Goal: Task Accomplishment & Management: Use online tool/utility

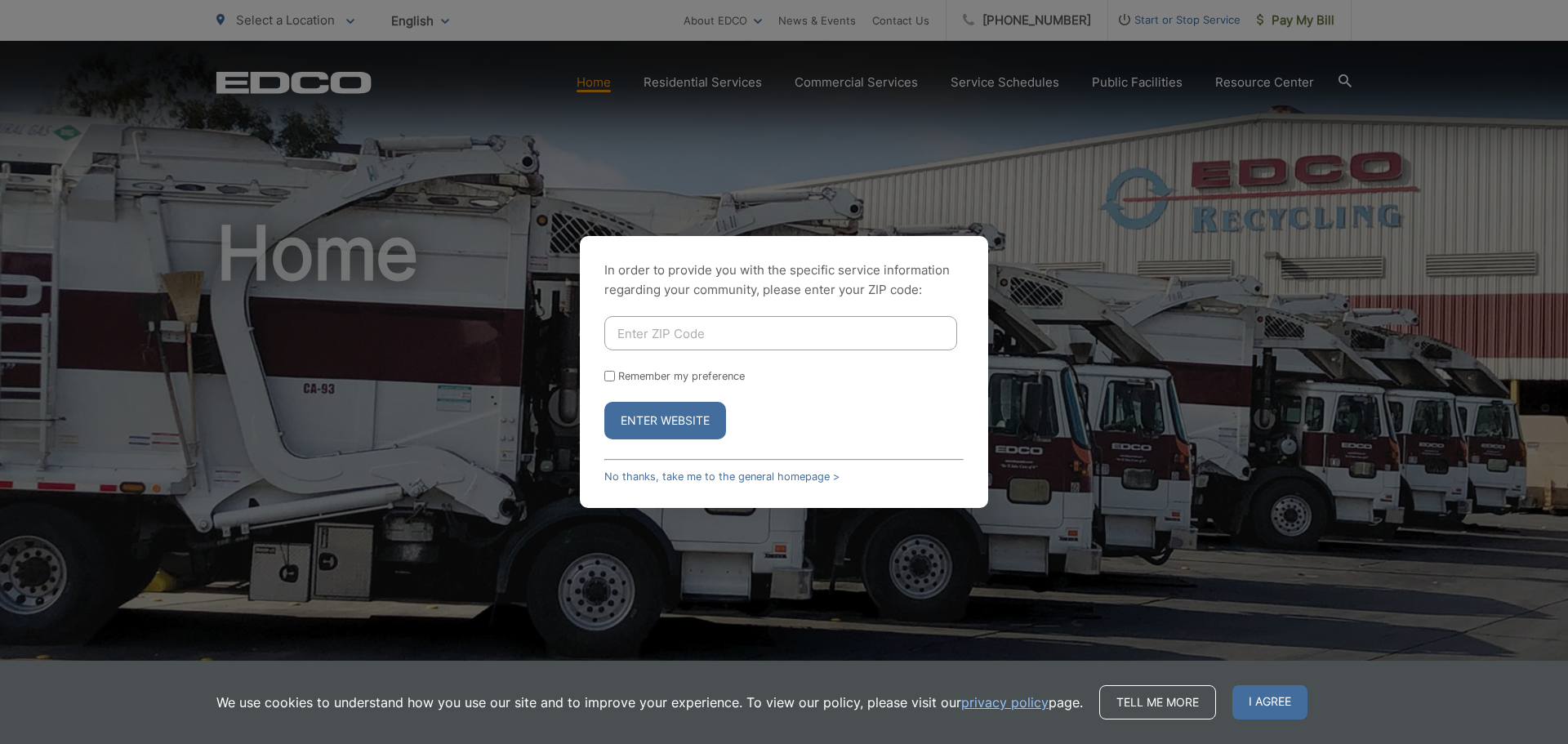
click at [645, 431] on button "Enter Website" at bounding box center [665, 421] width 122 height 38
click at [678, 418] on button "Enter Website" at bounding box center [665, 421] width 122 height 38
click at [741, 485] on div "In order to provide you with the specific service information regarding your co…" at bounding box center [784, 372] width 408 height 272
click at [731, 478] on link "No thanks, take me to the general homepage >" at bounding box center [722, 476] width 236 height 12
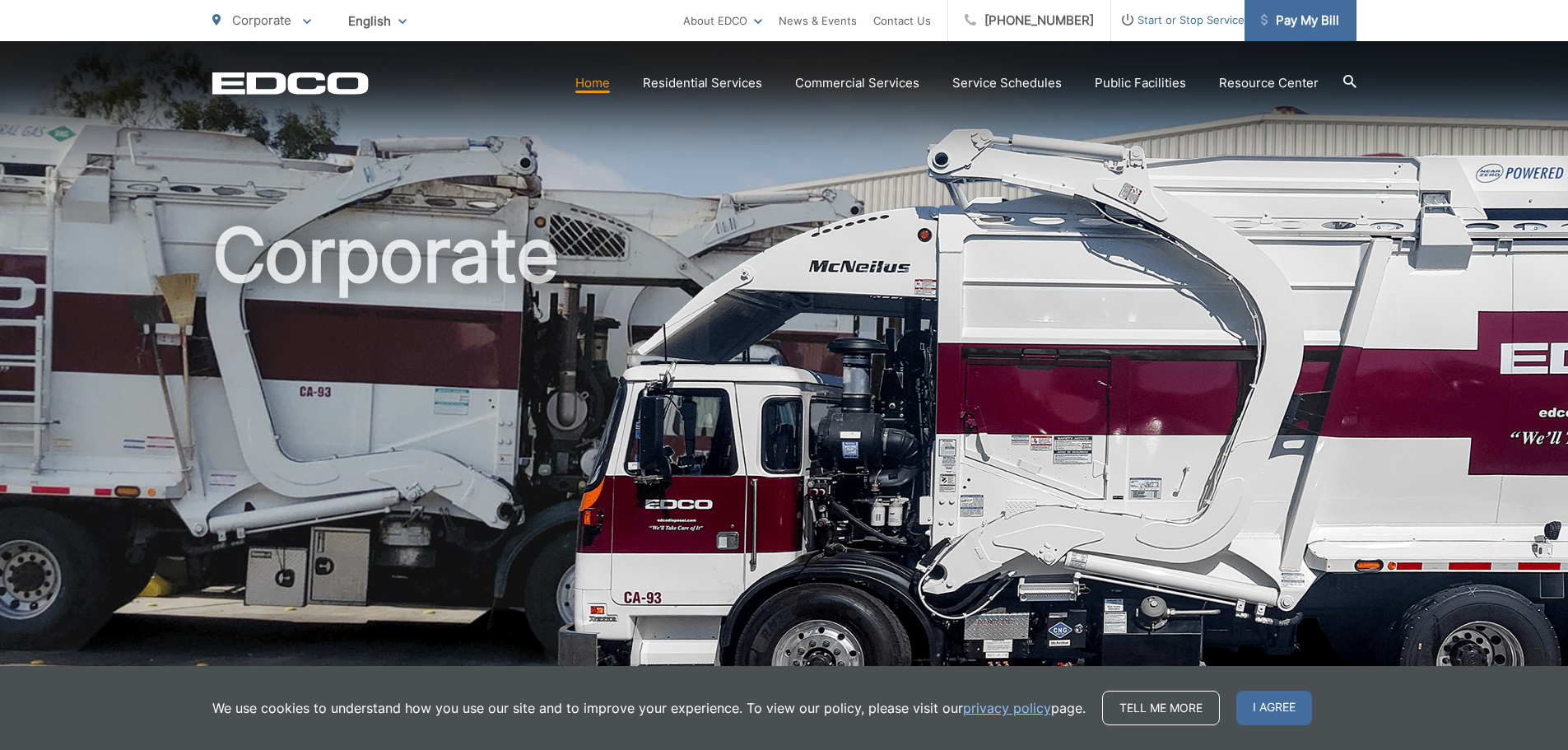
click at [1306, 34] on link "Pay My Bill" at bounding box center [1300, 20] width 112 height 41
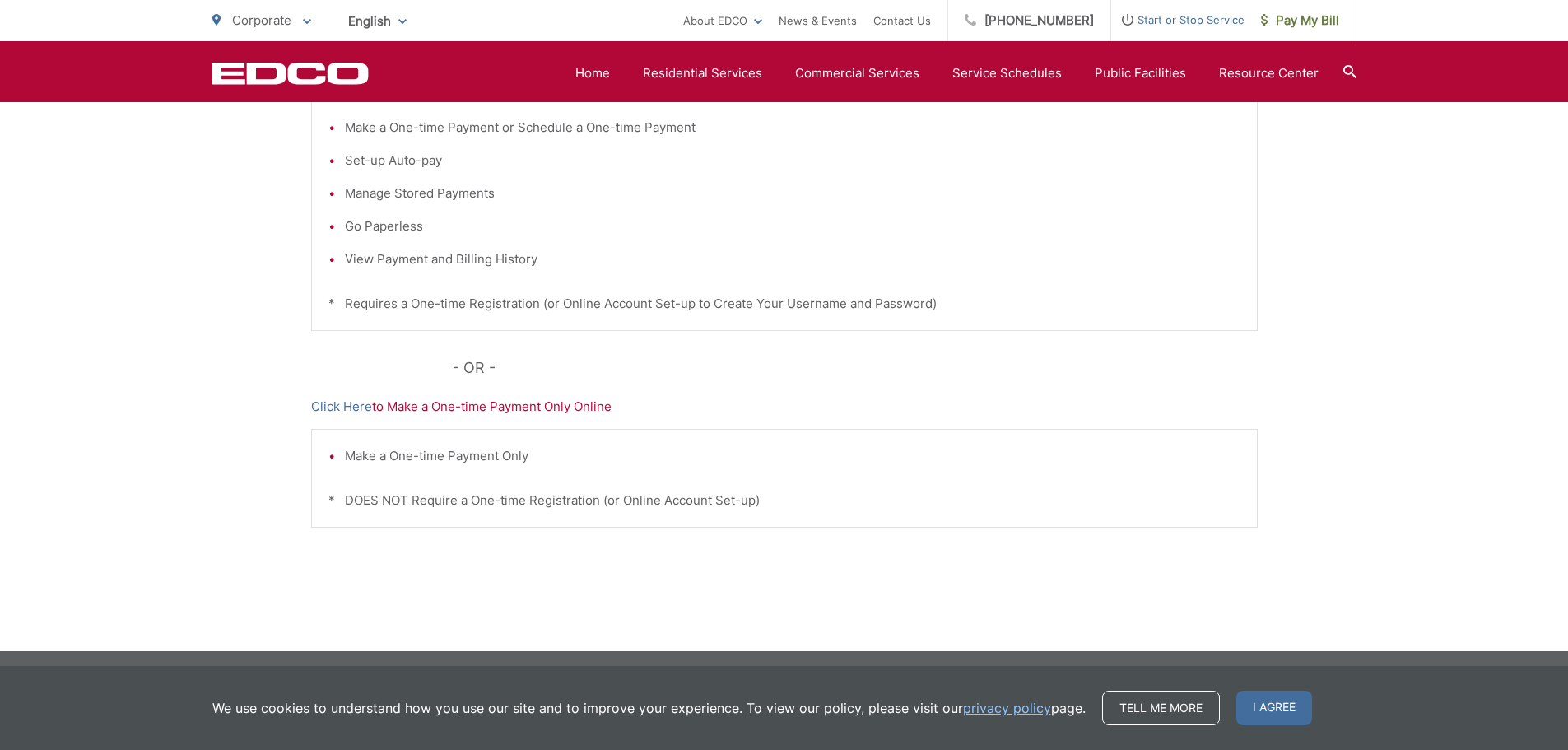
scroll to position [420, 0]
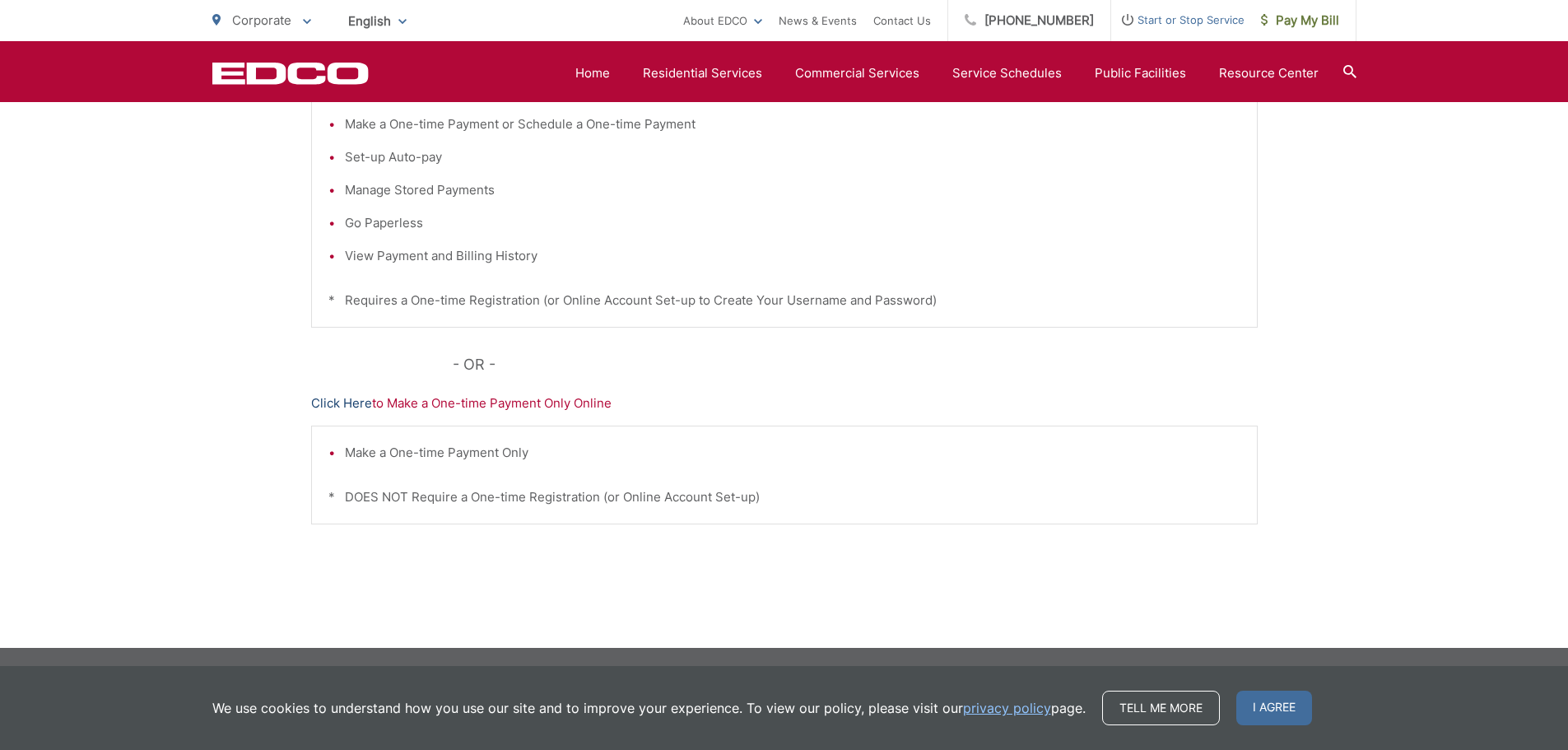
click at [335, 409] on link "Click Here" at bounding box center [342, 403] width 61 height 20
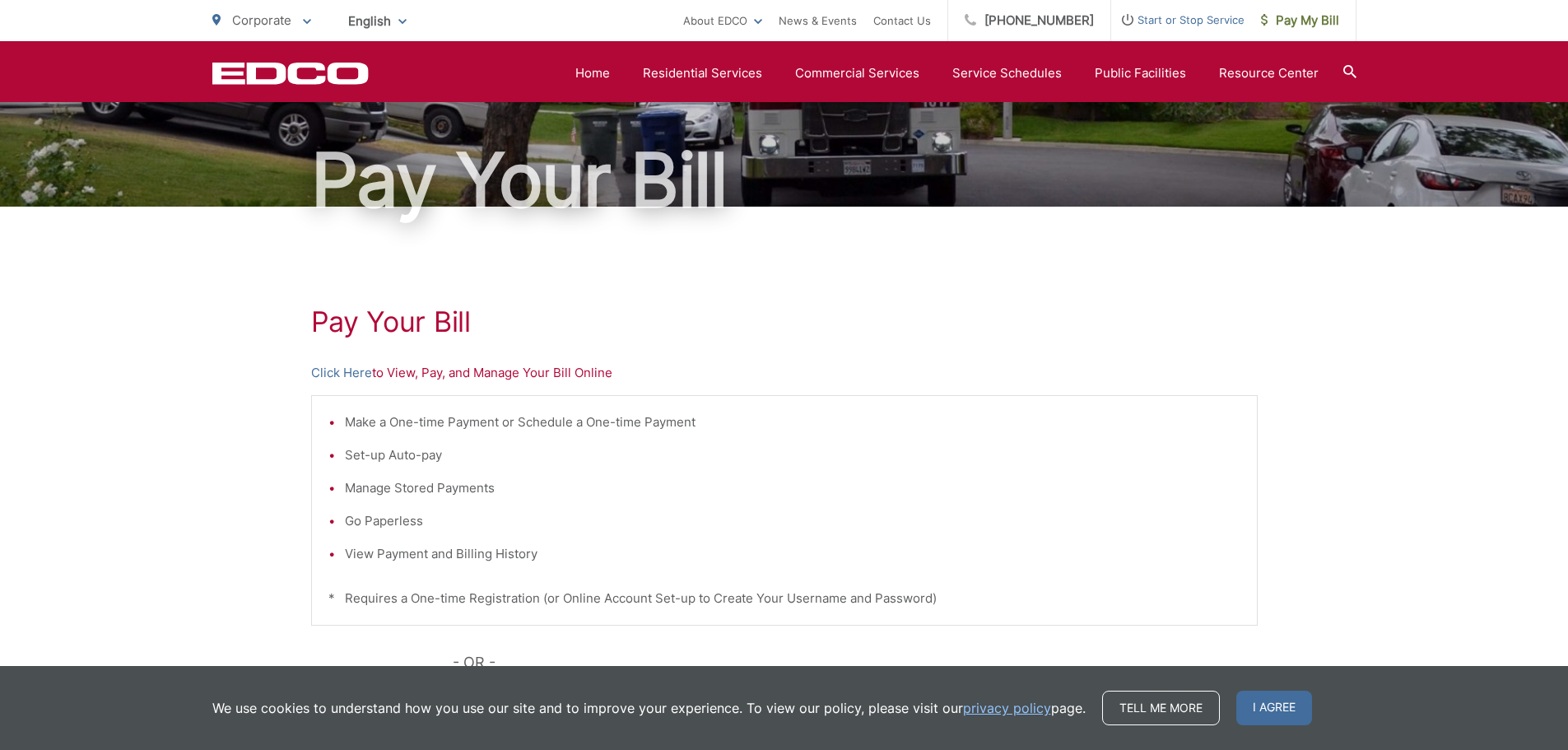
scroll to position [0, 0]
